Goal: Task Accomplishment & Management: Complete application form

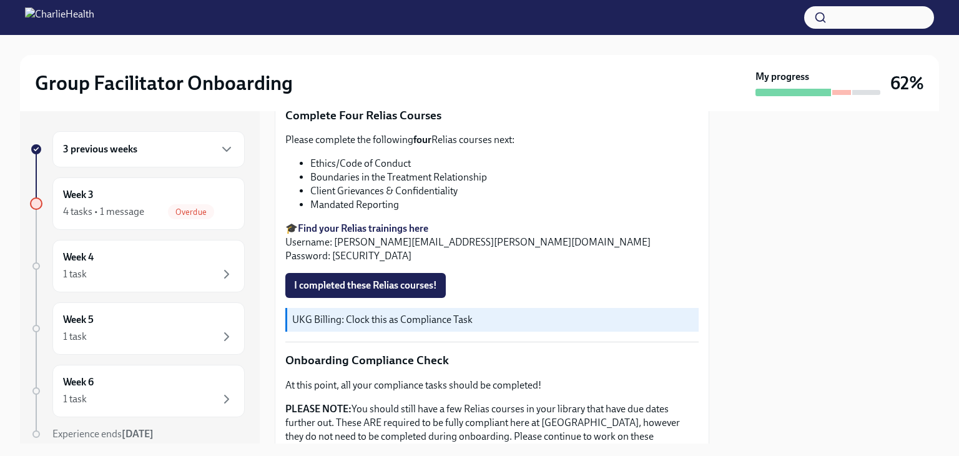
scroll to position [543, 0]
click at [370, 278] on span "I completed these Relias courses!" at bounding box center [365, 284] width 143 height 12
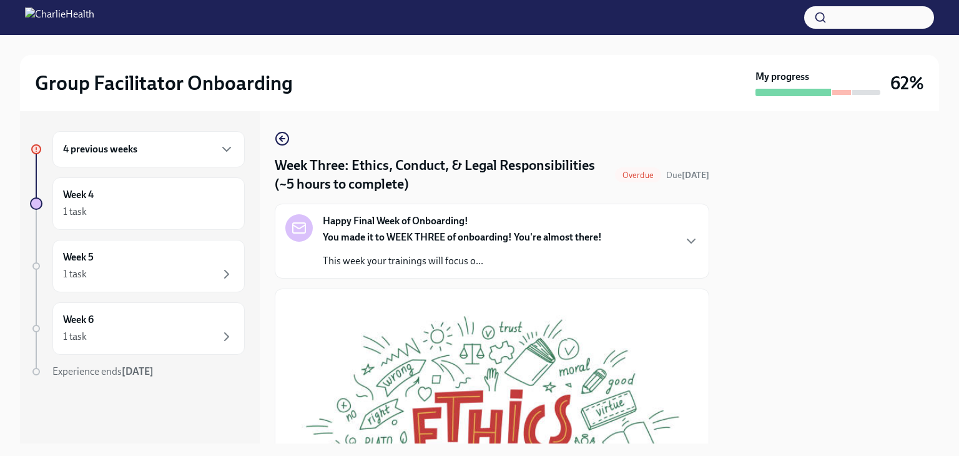
click at [174, 155] on div "4 previous weeks" at bounding box center [148, 149] width 171 height 15
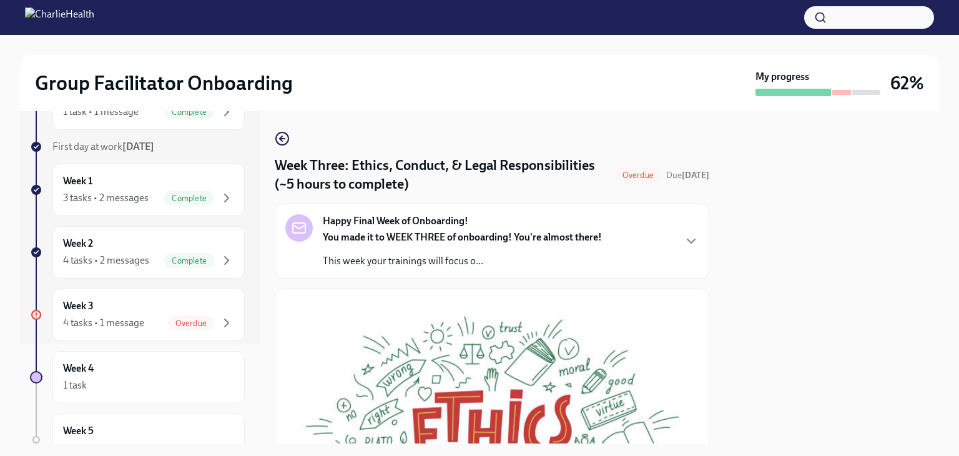
scroll to position [101, 0]
click at [143, 307] on div "Week 3 4 tasks • 1 message Overdue" at bounding box center [148, 313] width 171 height 31
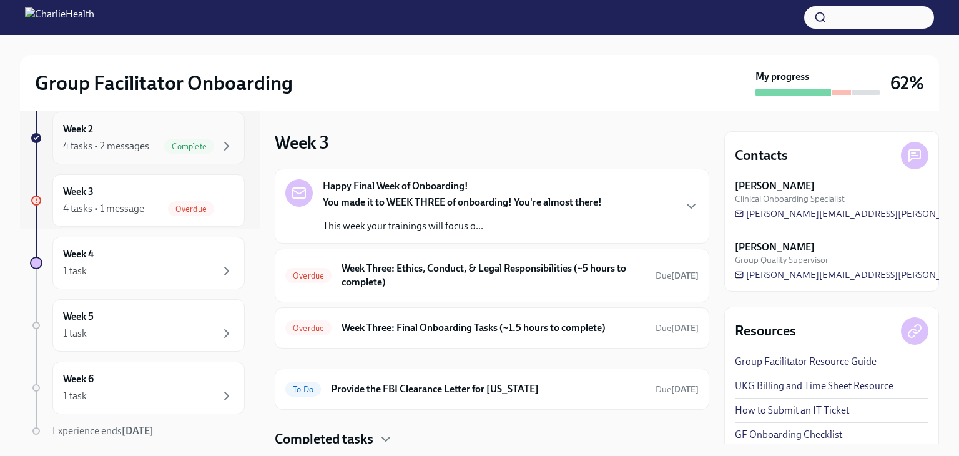
scroll to position [217, 0]
click at [477, 273] on h6 "Week Three: Ethics, Conduct, & Legal Responsibilities (~5 hours to complete)" at bounding box center [493, 275] width 304 height 27
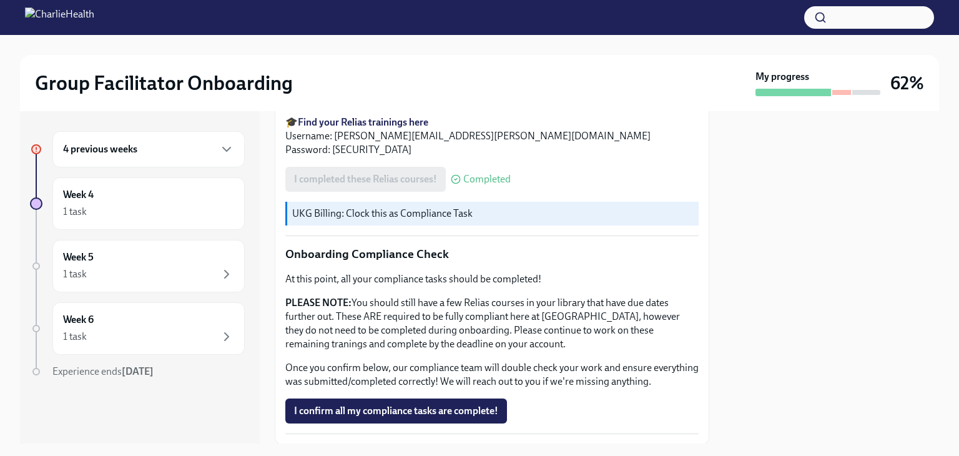
scroll to position [736, 0]
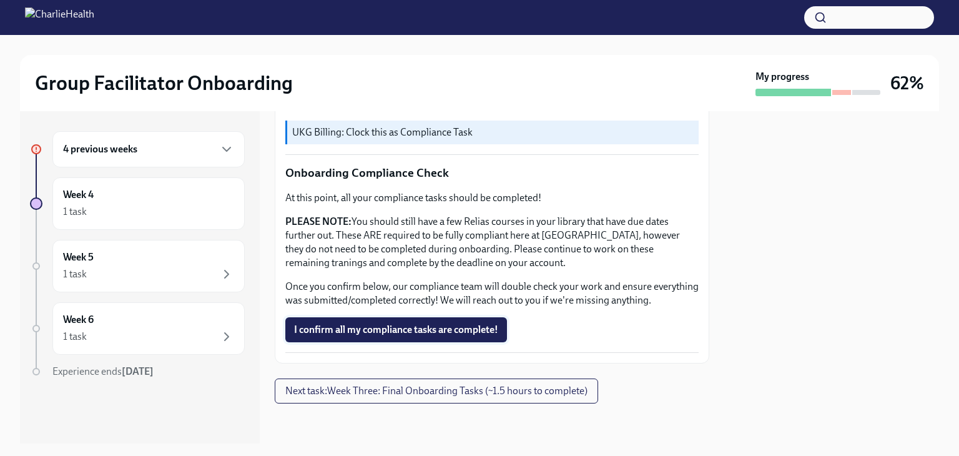
click at [422, 323] on span "I confirm all my compliance tasks are complete!" at bounding box center [396, 329] width 204 height 12
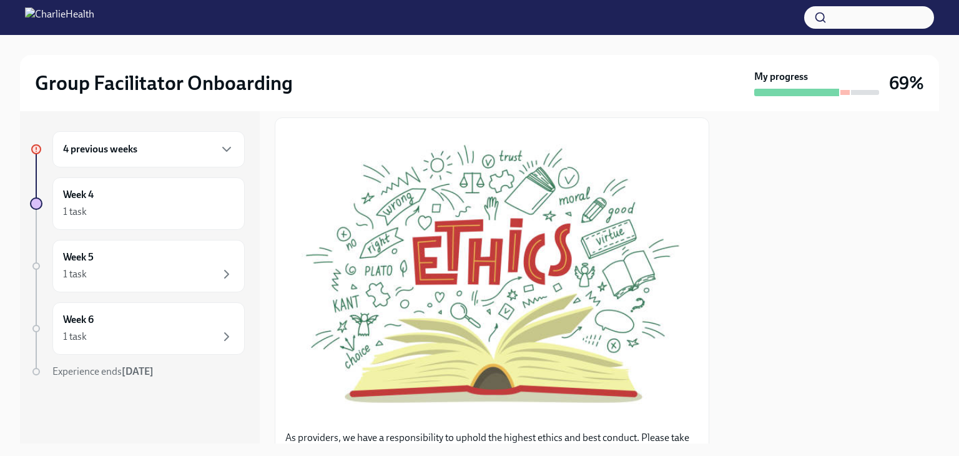
scroll to position [177, 0]
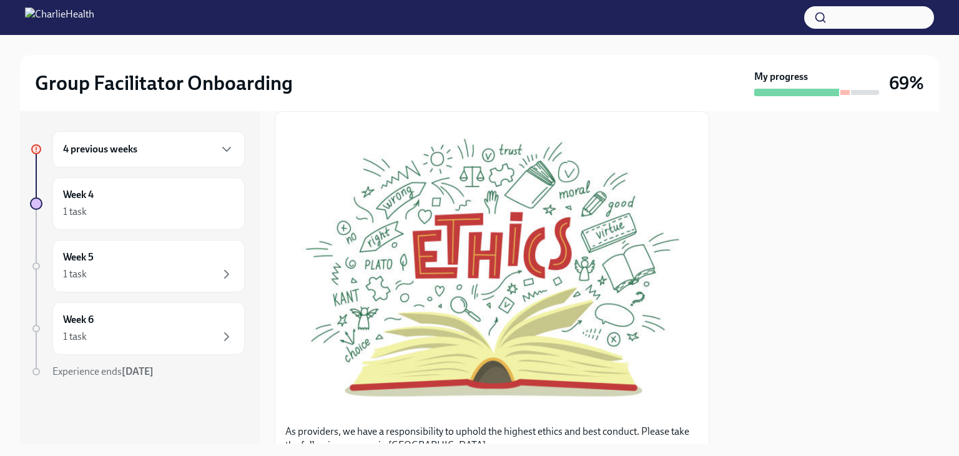
click at [143, 152] on div "4 previous weeks" at bounding box center [148, 149] width 171 height 15
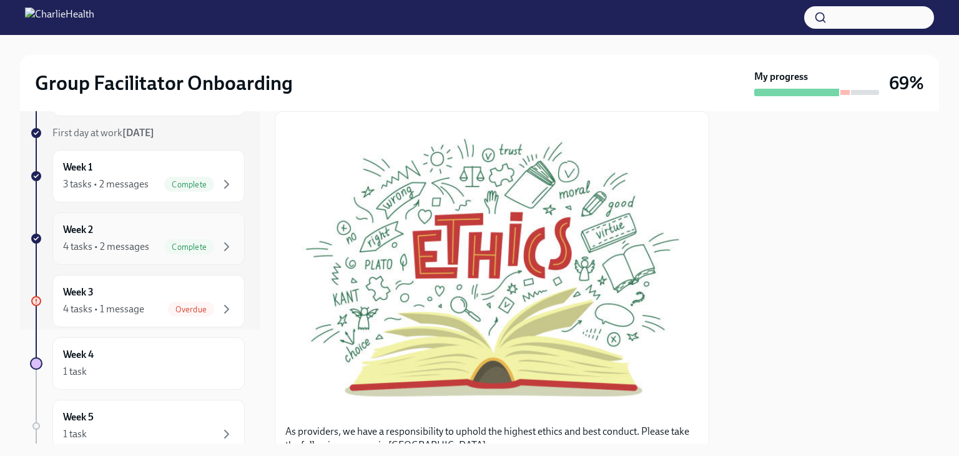
scroll to position [117, 0]
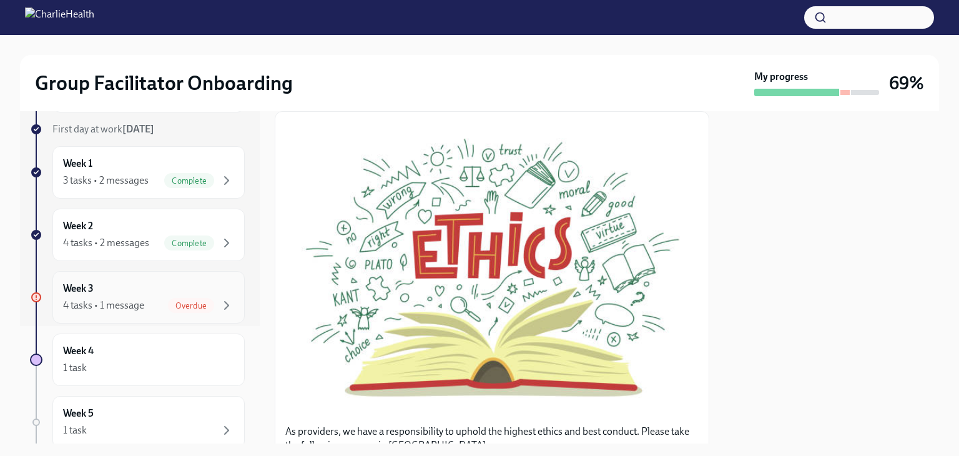
click at [137, 301] on div "4 tasks • 1 message" at bounding box center [103, 305] width 81 height 14
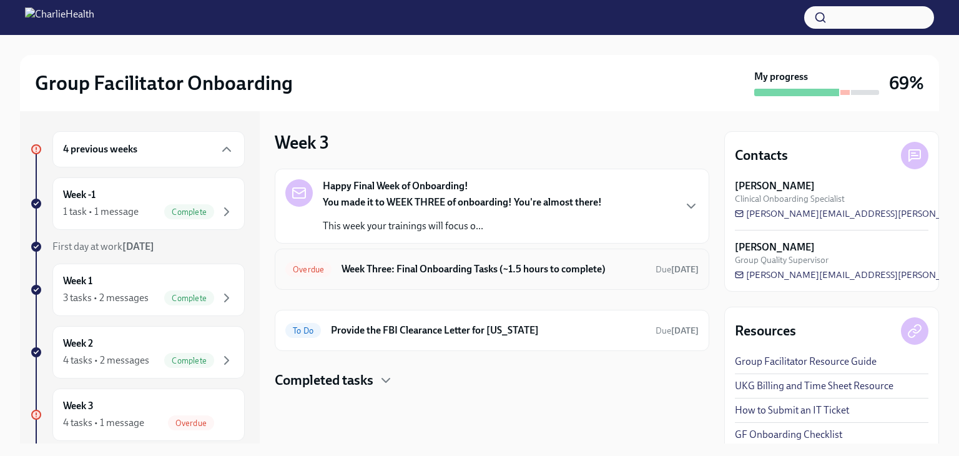
click at [473, 263] on h6 "Week Three: Final Onboarding Tasks (~1.5 hours to complete)" at bounding box center [493, 269] width 304 height 14
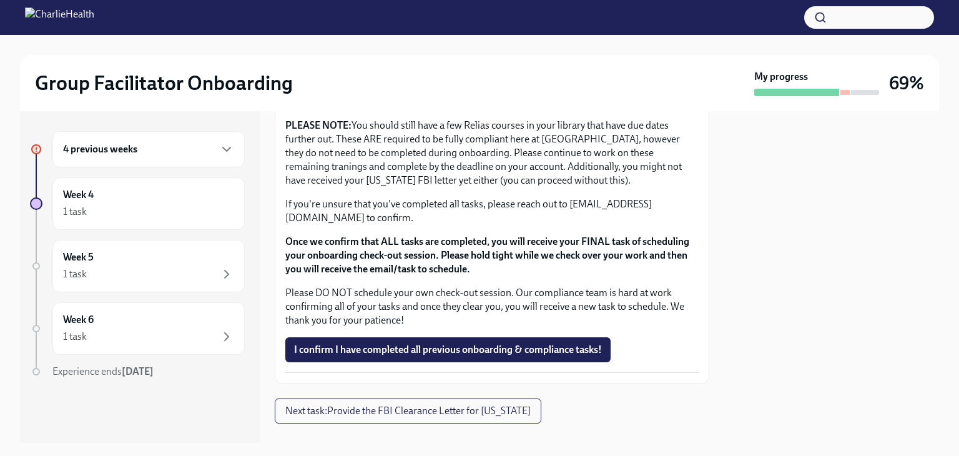
scroll to position [1094, 0]
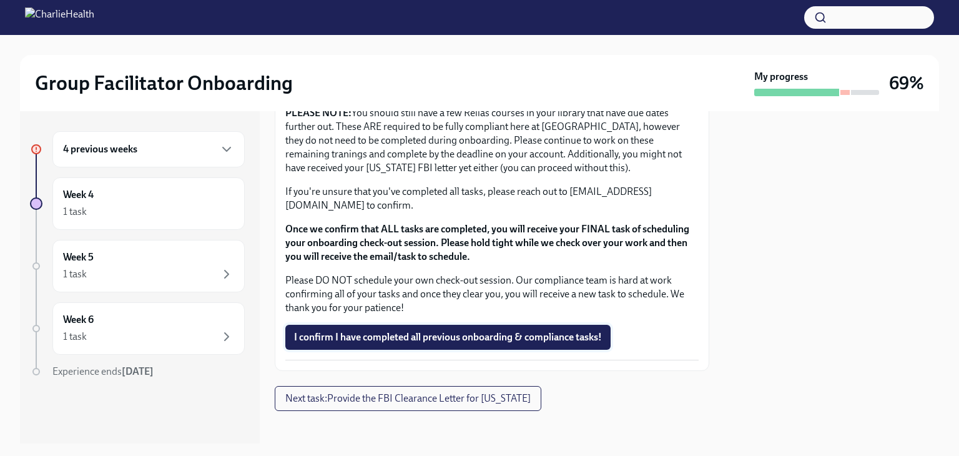
click at [391, 335] on span "I confirm I have completed all previous onboarding & compliance tasks!" at bounding box center [448, 337] width 308 height 12
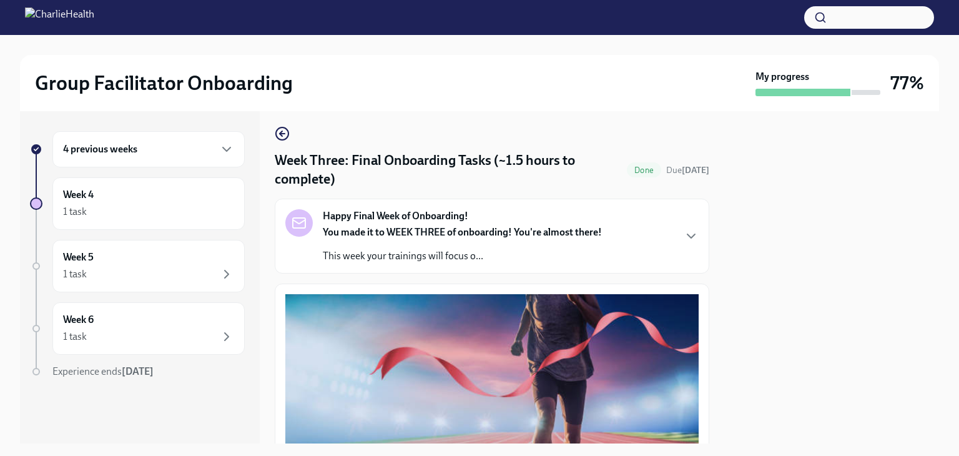
scroll to position [0, 0]
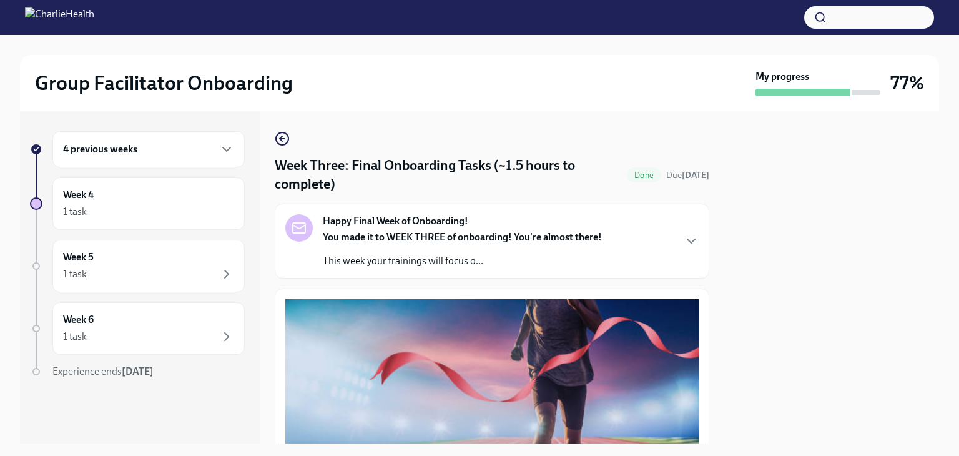
click at [110, 150] on h6 "4 previous weeks" at bounding box center [100, 149] width 74 height 14
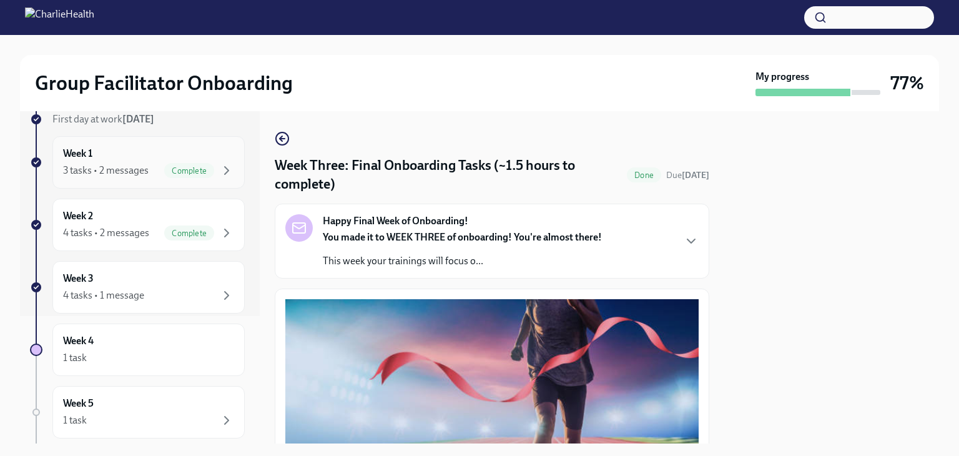
scroll to position [135, 0]
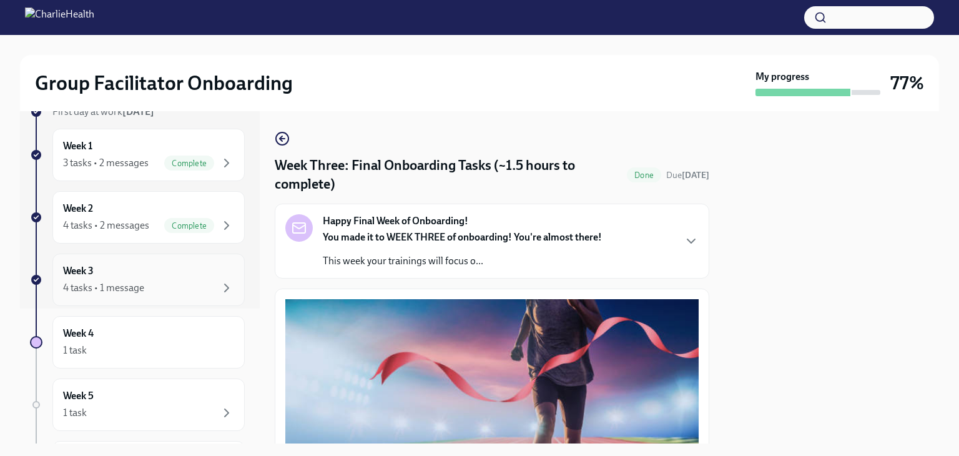
click at [132, 284] on div "4 tasks • 1 message" at bounding box center [103, 288] width 81 height 14
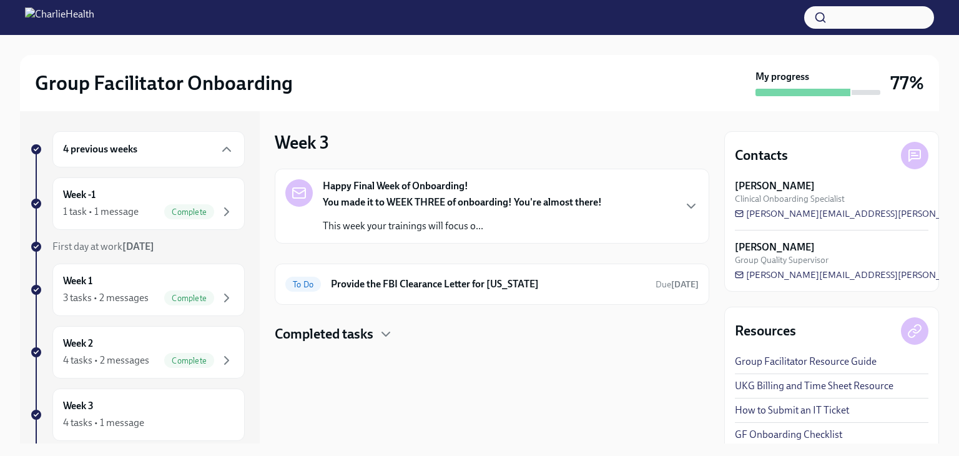
click at [521, 198] on strong "You made it to WEEK THREE of onboarding! You're almost there!" at bounding box center [462, 202] width 279 height 12
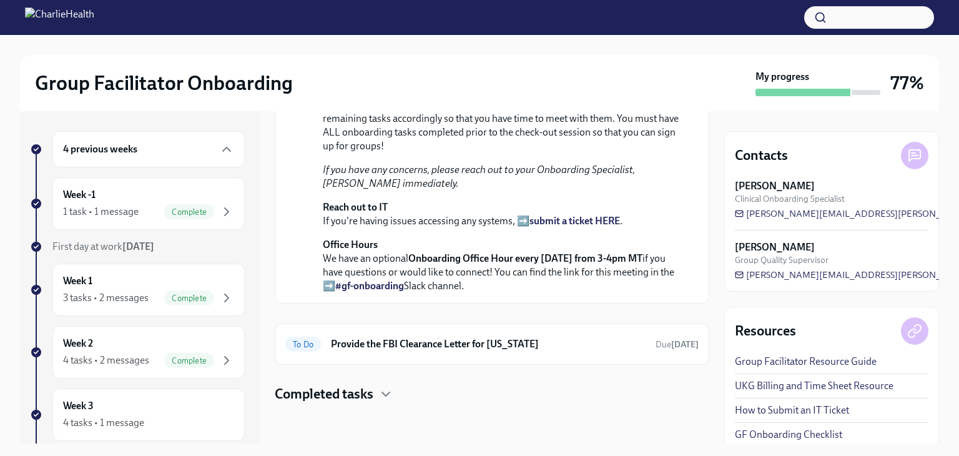
scroll to position [428, 0]
click at [363, 387] on h4 "Completed tasks" at bounding box center [324, 394] width 99 height 19
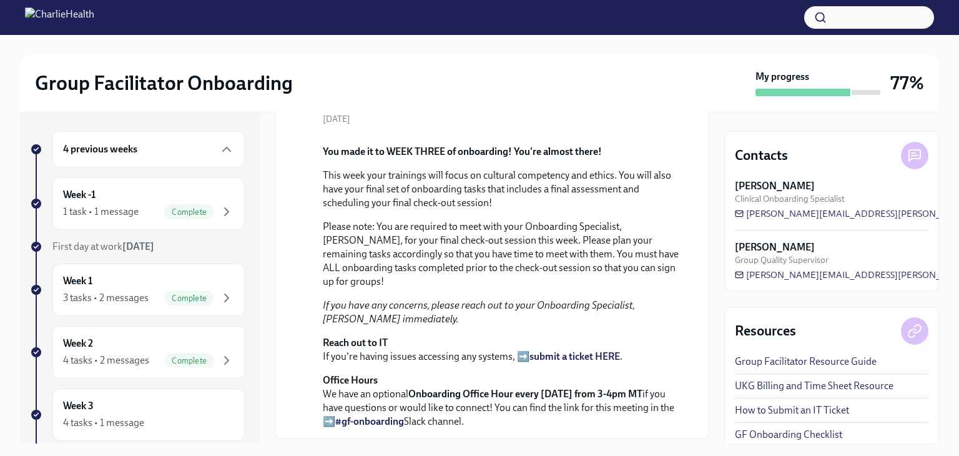
scroll to position [0, 0]
